Goal: Task Accomplishment & Management: Manage account settings

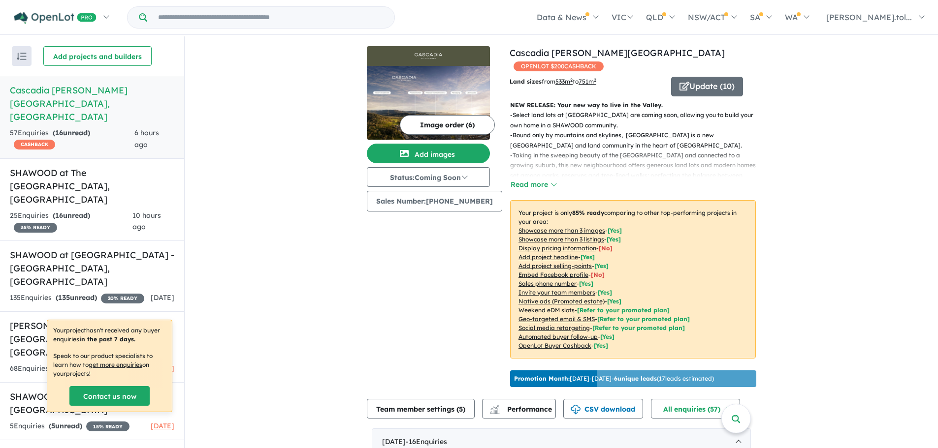
scroll to position [246, 0]
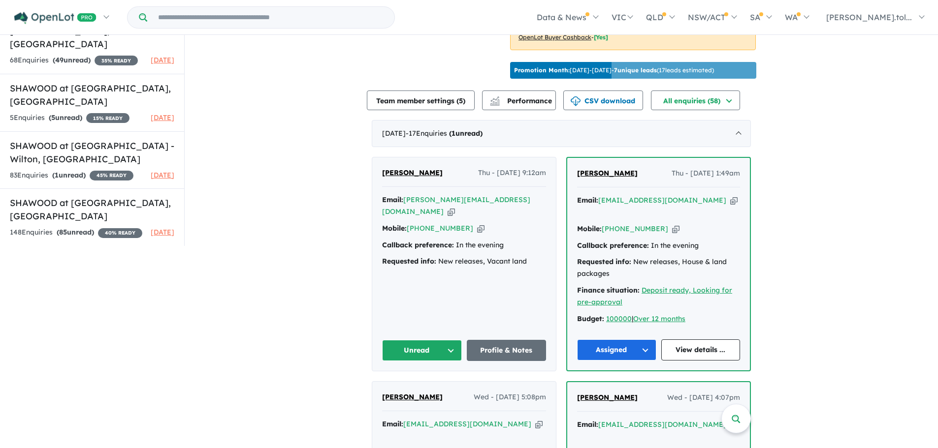
scroll to position [1, 0]
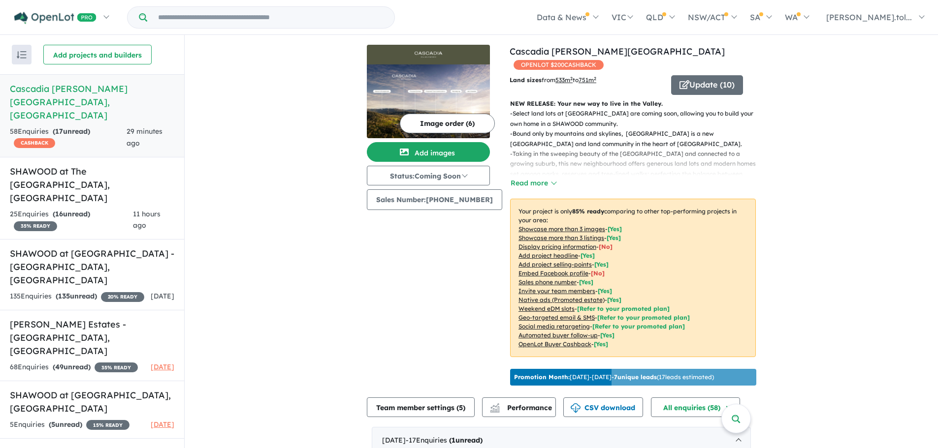
click at [512, 208] on p "Your project is only 85 % ready comparing to other top-performing projects in y…" at bounding box center [633, 278] width 246 height 159
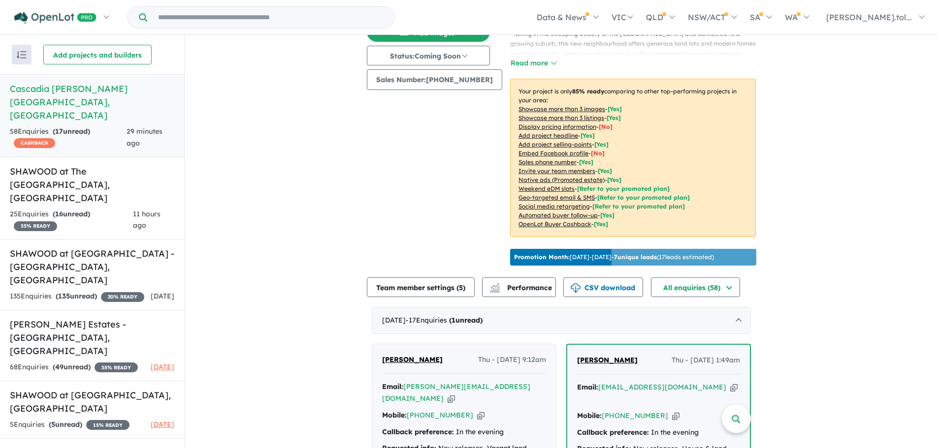
scroll to position [345, 0]
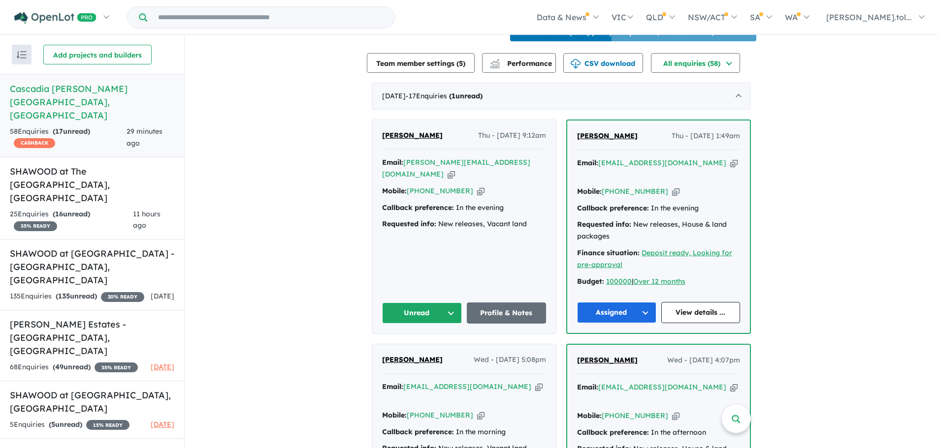
click at [455, 169] on icon "button" at bounding box center [451, 174] width 7 height 10
drag, startPoint x: 450, startPoint y: 147, endPoint x: 375, endPoint y: 148, distance: 75.3
click at [375, 148] on div "[PERSON_NAME] Thu - [DATE] 9:12am Email: [PERSON_NAME][EMAIL_ADDRESS][DOMAIN_NA…" at bounding box center [464, 227] width 184 height 214
copy span "[PERSON_NAME]"
click at [477, 189] on icon "button" at bounding box center [480, 191] width 7 height 10
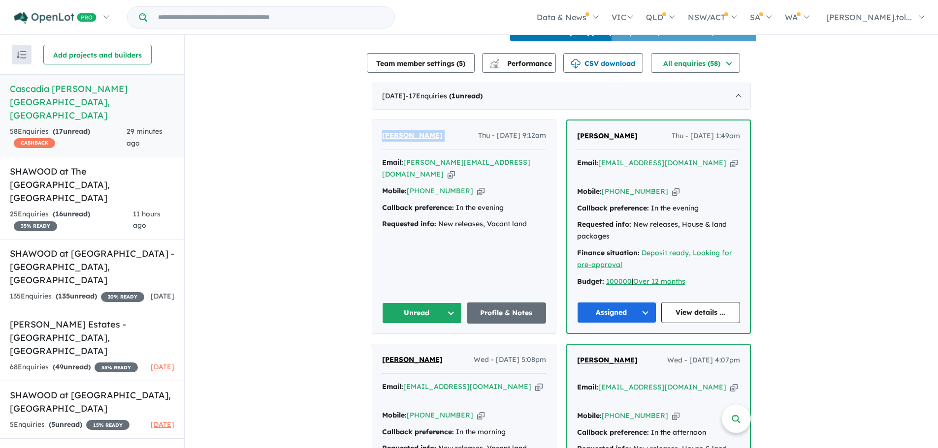
copy span "[PERSON_NAME]"
drag, startPoint x: 376, startPoint y: 206, endPoint x: 535, endPoint y: 224, distance: 159.5
click at [535, 224] on div "[PERSON_NAME] Thu - [DATE] 9:12am Email: [PERSON_NAME][EMAIL_ADDRESS][DOMAIN_NA…" at bounding box center [464, 227] width 184 height 214
copy div "Callback preference: In the evening Requested info: New releases, Vacant land"
click at [493, 255] on div "[PERSON_NAME] Thu - [DATE] 9:12am Email: [PERSON_NAME][EMAIL_ADDRESS][DOMAIN_NA…" at bounding box center [464, 227] width 184 height 214
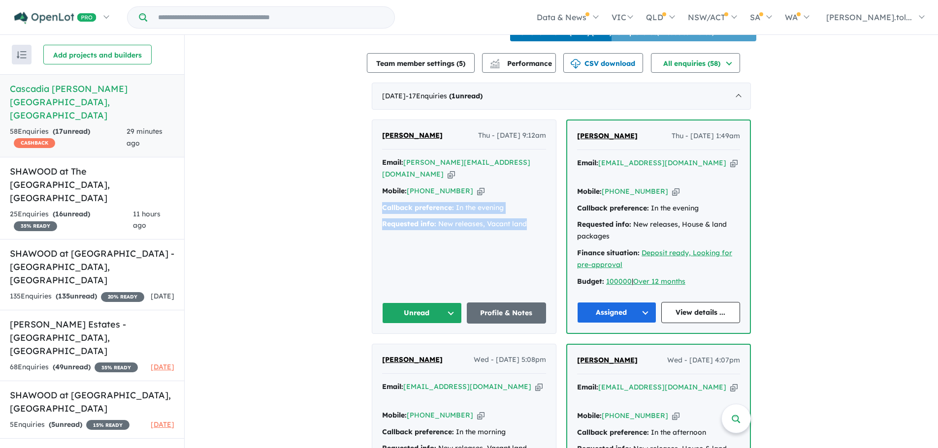
drag, startPoint x: 537, startPoint y: 229, endPoint x: 337, endPoint y: 211, distance: 200.7
copy div "Callback preference: In the evening Requested info: New releases, Vacant land"
